Goal: Find specific page/section: Find specific page/section

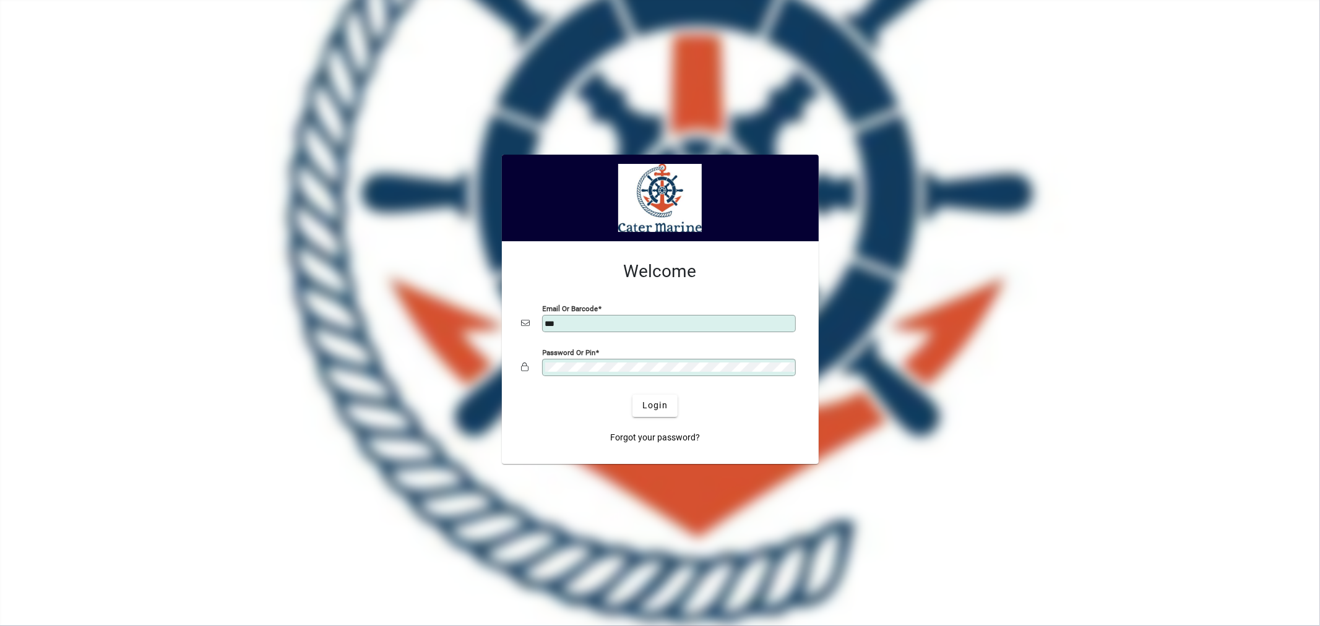
type input "**********"
click at [655, 403] on span "Login" at bounding box center [654, 405] width 25 height 13
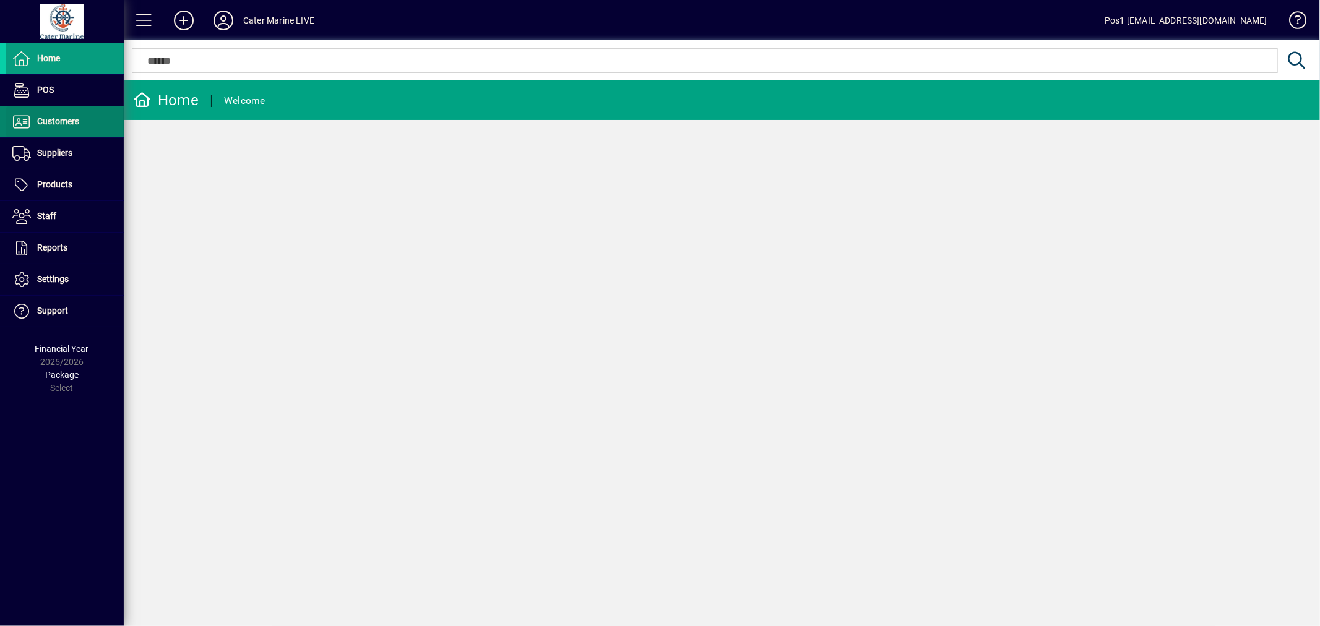
click at [69, 118] on span "Customers" at bounding box center [58, 121] width 42 height 10
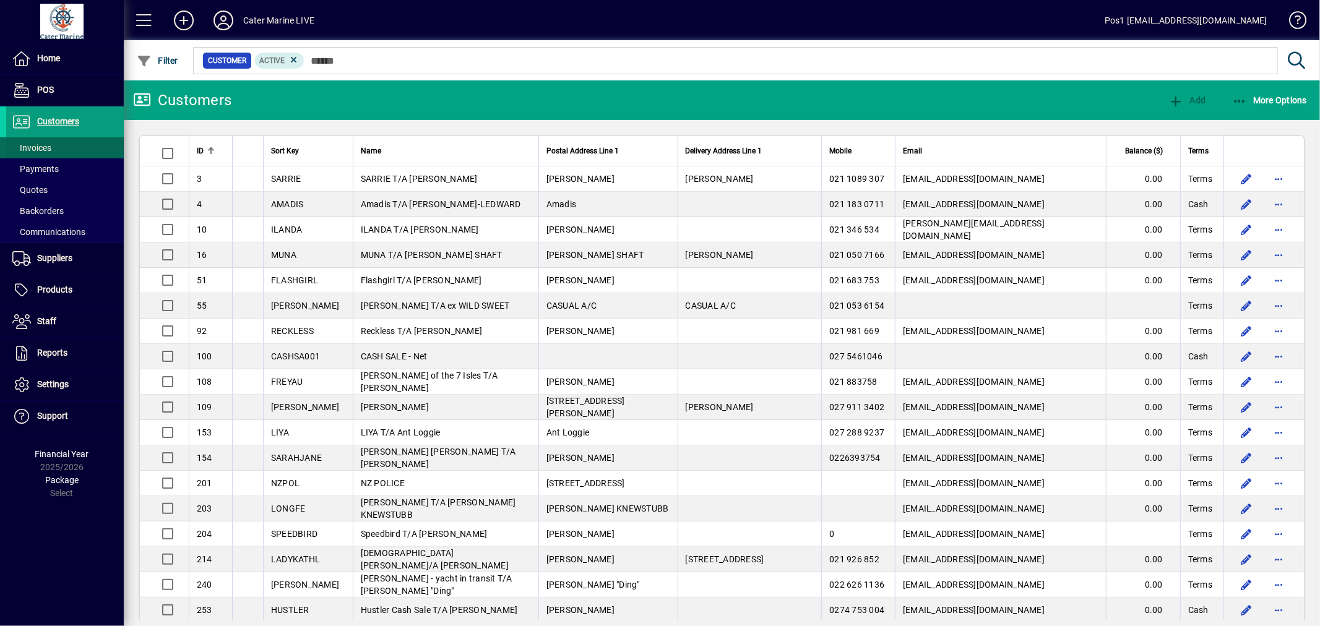
click at [45, 144] on span "Invoices" at bounding box center [31, 148] width 39 height 10
